Goal: Information Seeking & Learning: Learn about a topic

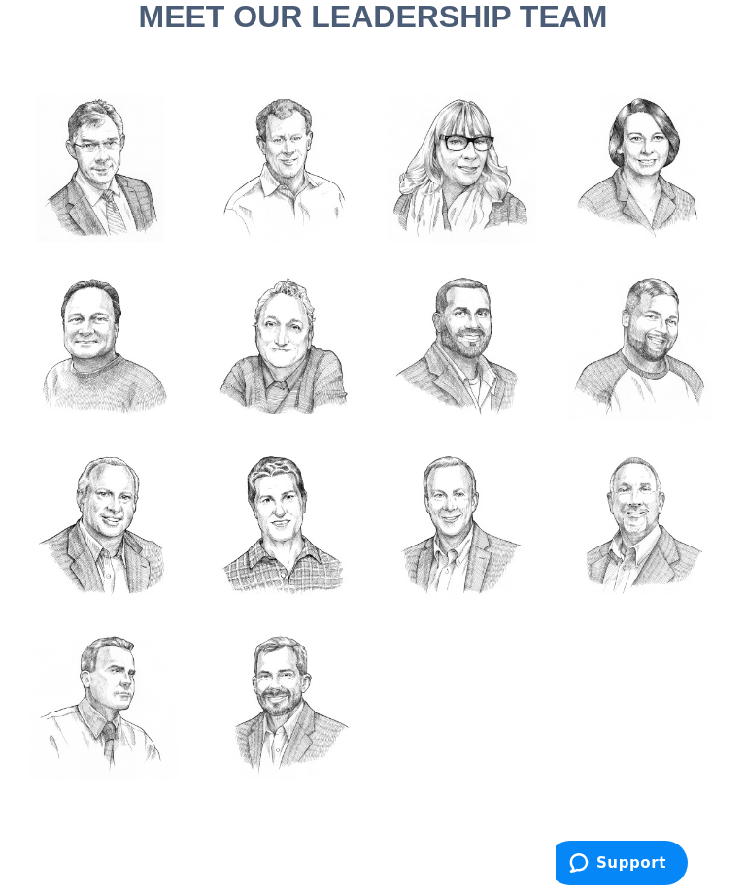
click at [661, 348] on strong "VP of U.S. Renewable Solutions" at bounding box center [639, 360] width 135 height 39
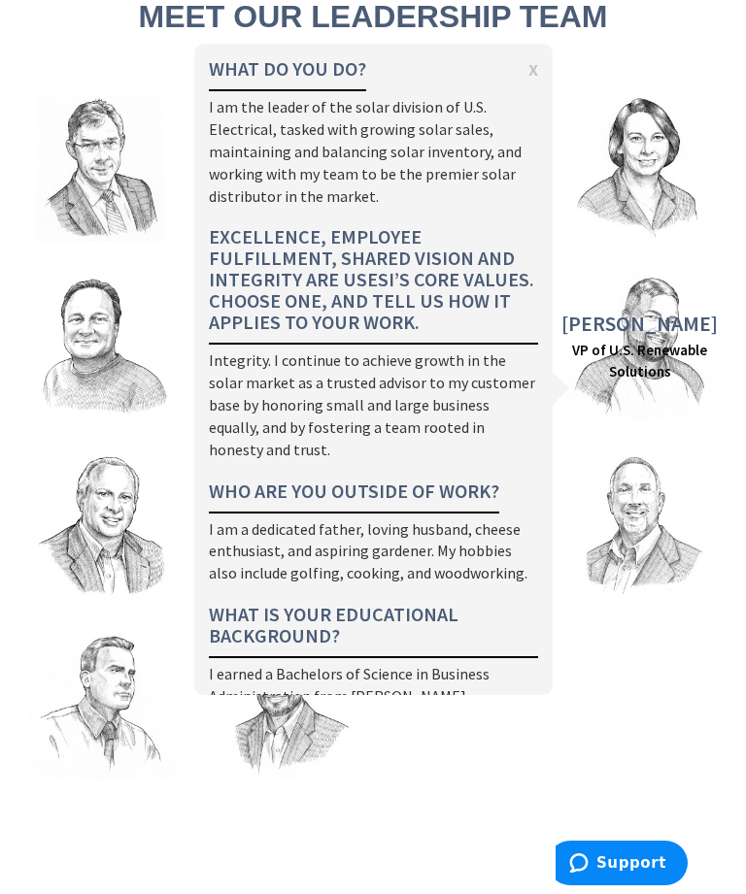
click at [705, 269] on div "Randy Eddy President and CEO x what Do you do? We are working to build the best…" at bounding box center [373, 451] width 717 height 814
click at [691, 422] on div "Rich Cannata VP of U.S. Renewable Solutions" at bounding box center [639, 347] width 150 height 150
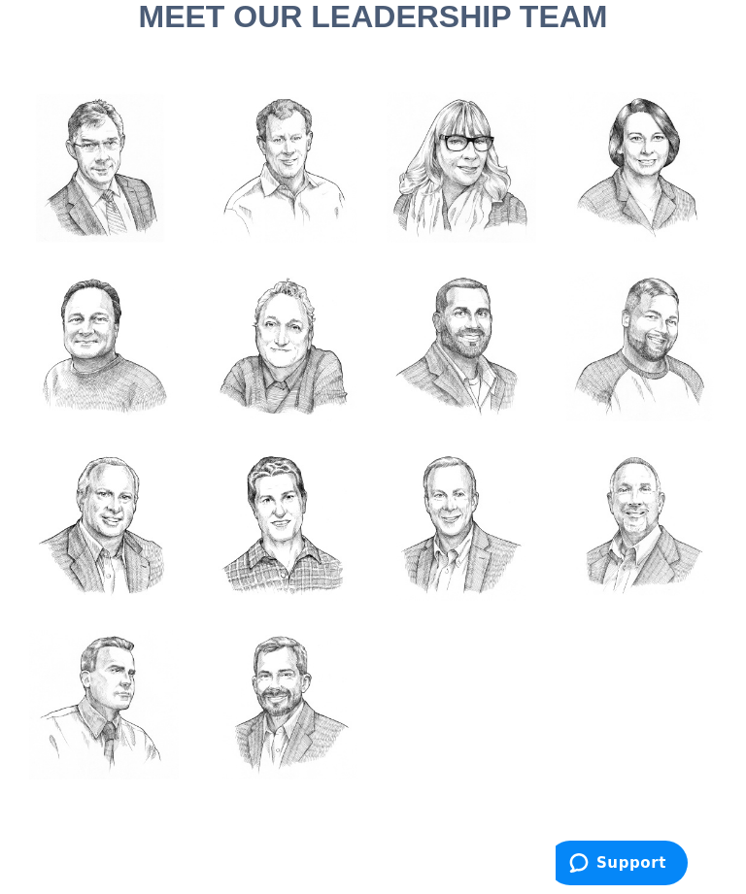
click at [481, 360] on strong "President of Yale Electric Supply" at bounding box center [461, 360] width 111 height 39
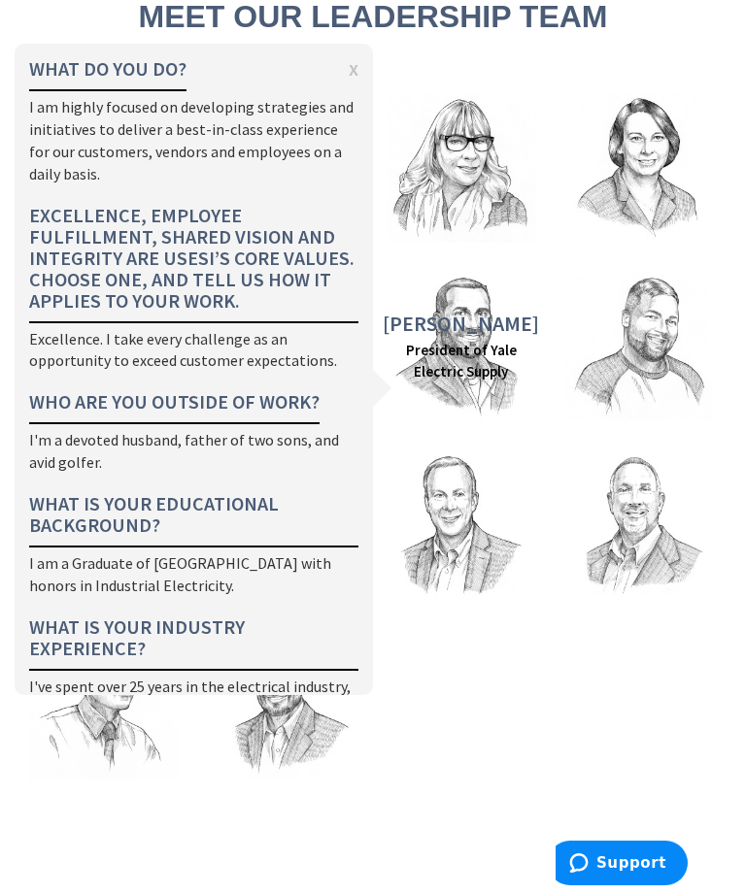
click at [530, 441] on div "Randy Eddy President and CEO x what Do you do? We are working to build the best…" at bounding box center [373, 451] width 717 height 814
click at [532, 444] on div "Randy Eddy President and CEO x what Do you do? We are working to build the best…" at bounding box center [373, 451] width 717 height 814
click at [645, 529] on strong "President of [PERSON_NAME] Electrical Supply" at bounding box center [639, 540] width 107 height 60
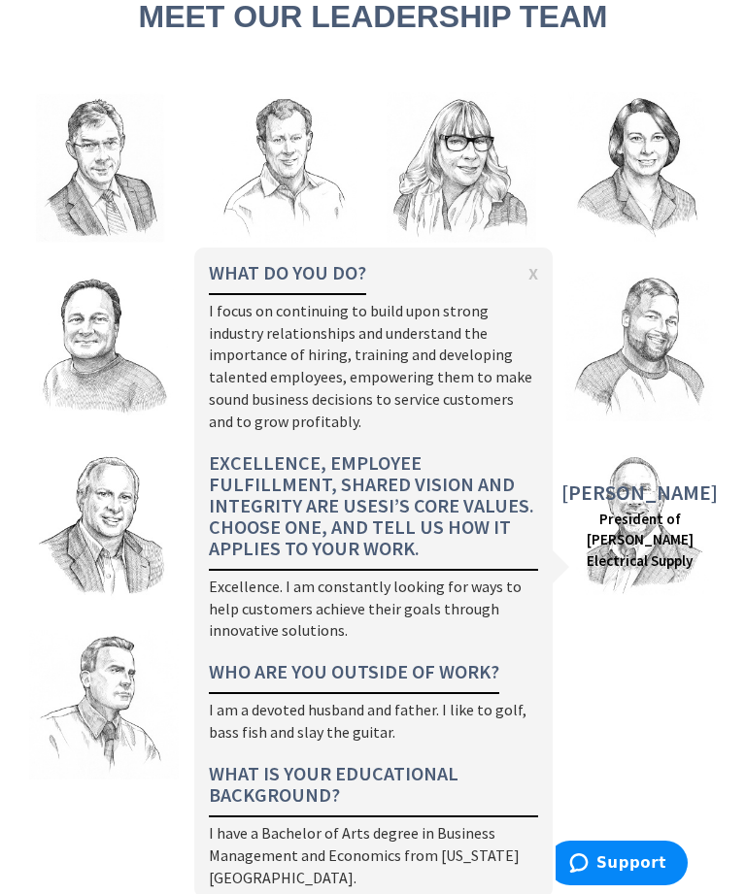
click at [739, 457] on main "Meet Our Leadership Team Randy Eddy President and CEO x what Do you do? We are …" at bounding box center [373, 450] width 746 height 901
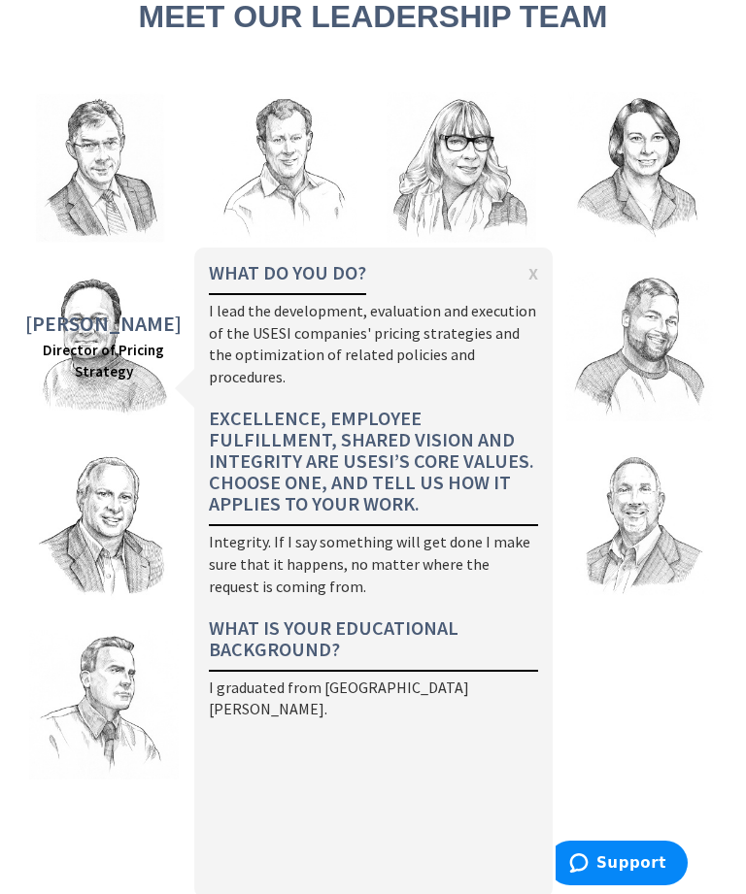
click at [116, 542] on strong "President of [PERSON_NAME]" at bounding box center [103, 539] width 107 height 39
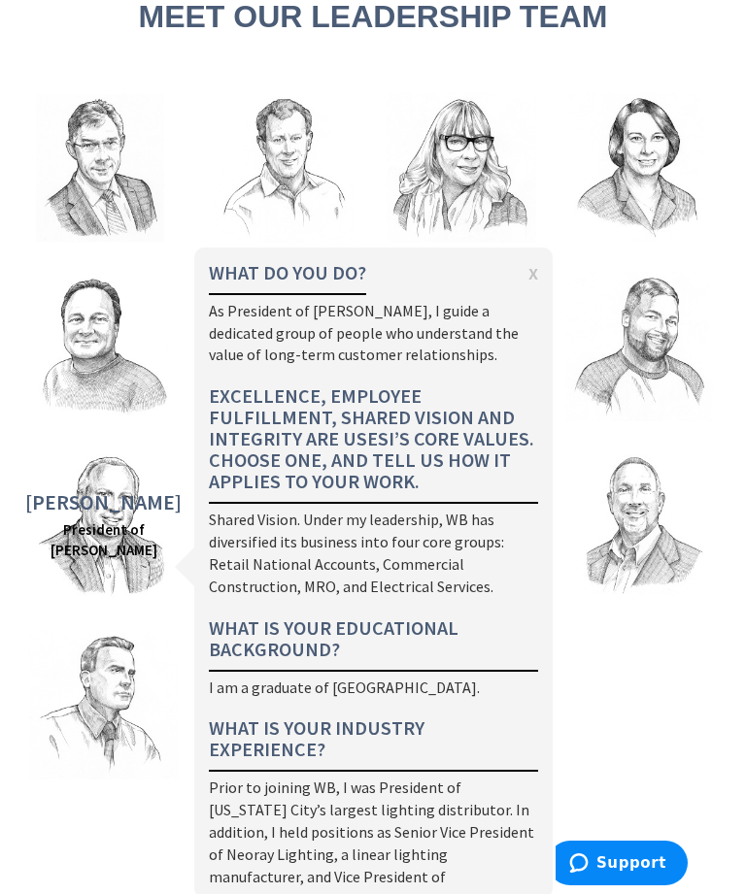
click at [117, 717] on strong "President of EW [GEOGRAPHIC_DATA]" at bounding box center [103, 718] width 135 height 39
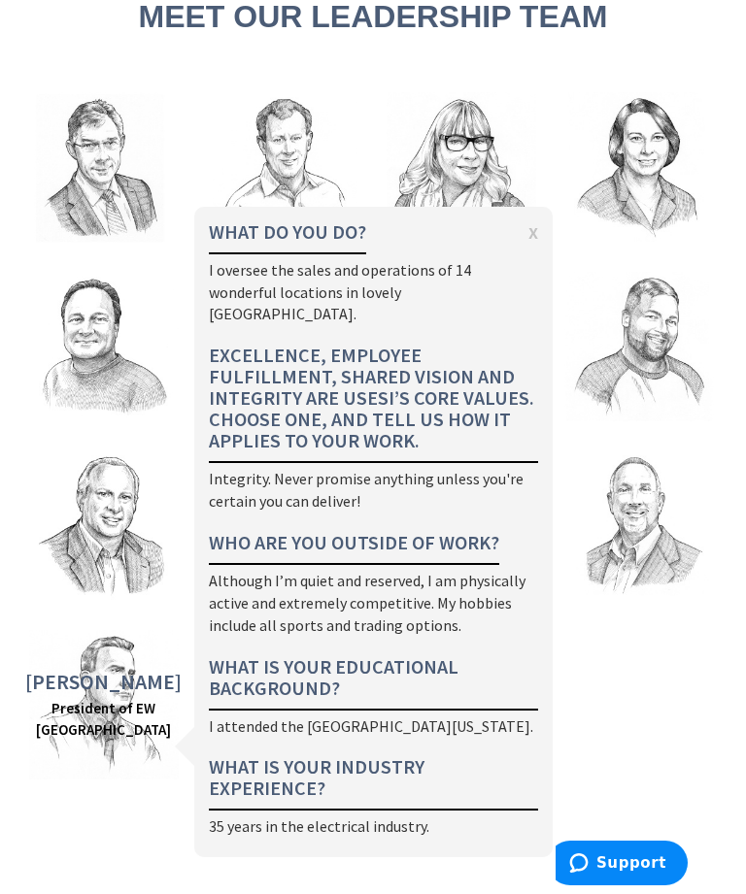
click at [114, 370] on strong "Director of Pricing Strategy" at bounding box center [103, 360] width 121 height 39
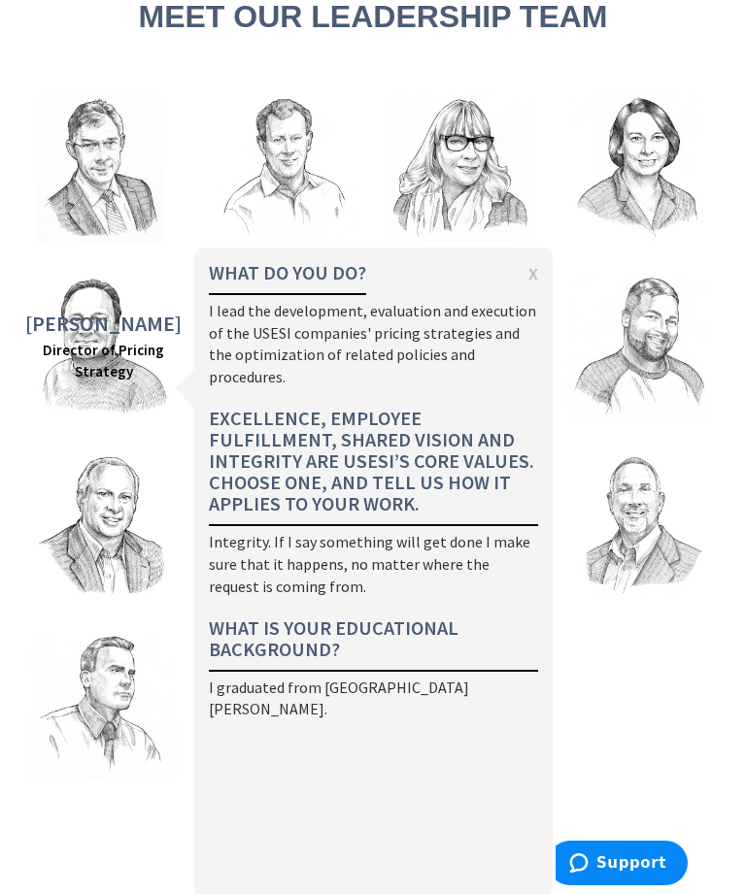
click at [105, 173] on strong "President and CEO" at bounding box center [104, 181] width 120 height 18
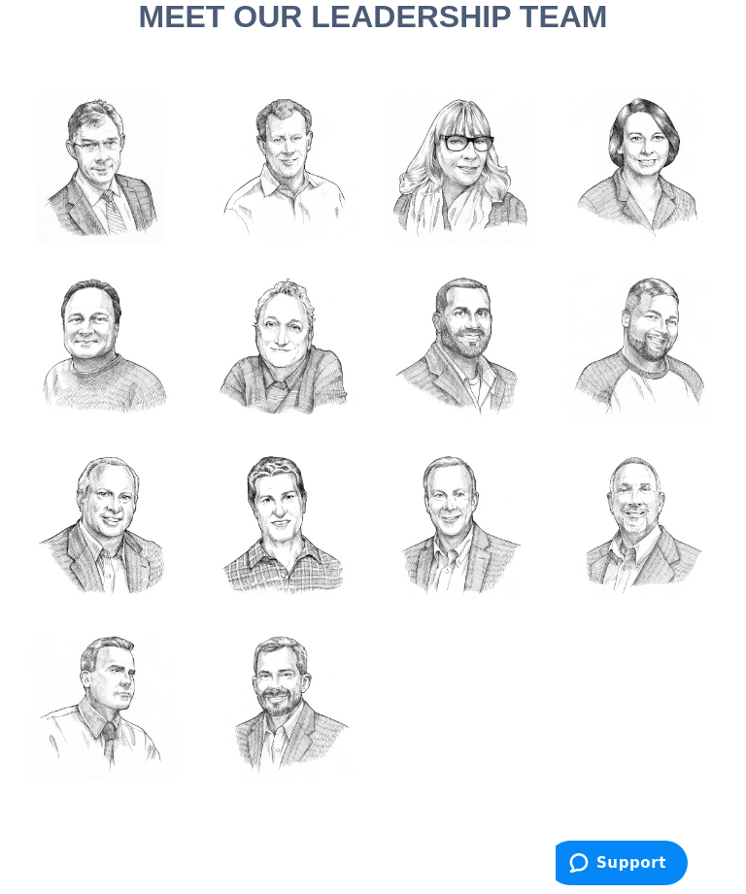
scroll to position [18, 0]
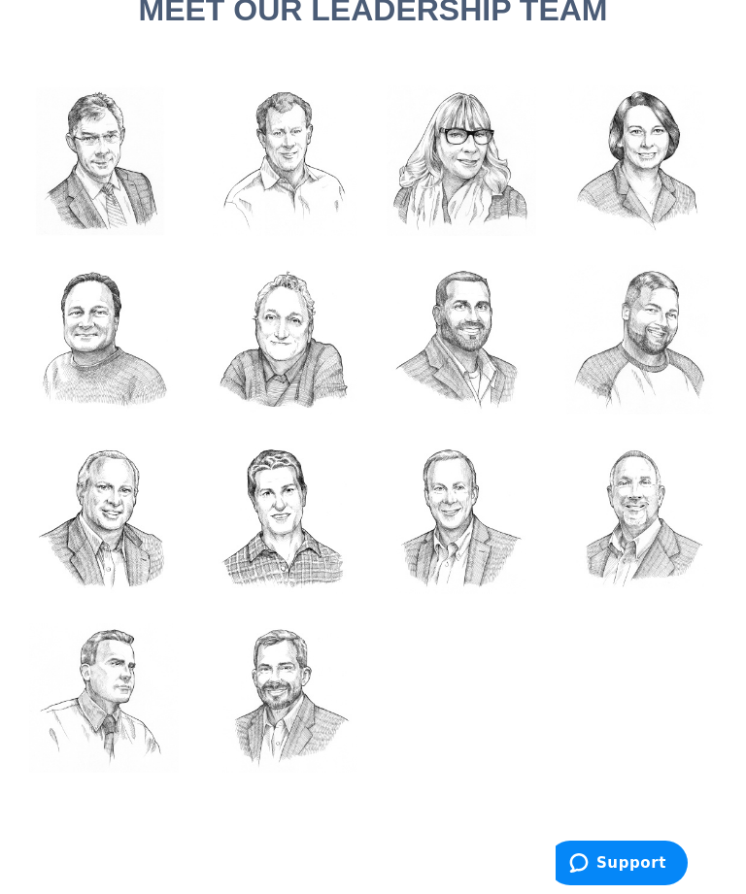
click at [655, 349] on strong "VP of U.S. Renewable Solutions" at bounding box center [639, 353] width 135 height 39
